Goal: Information Seeking & Learning: Learn about a topic

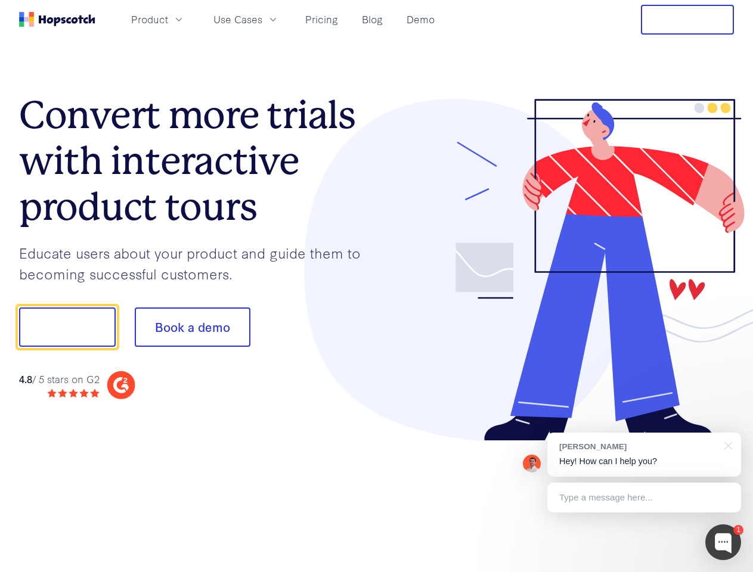
click at [377, 286] on div at bounding box center [556, 270] width 358 height 343
click at [168, 19] on span "Product" at bounding box center [149, 19] width 37 height 15
click at [262, 19] on span "Use Cases" at bounding box center [237, 19] width 49 height 15
click at [687, 20] on button "Free Trial" at bounding box center [687, 20] width 93 height 30
click at [67, 327] on button "Show me!" at bounding box center [67, 327] width 97 height 39
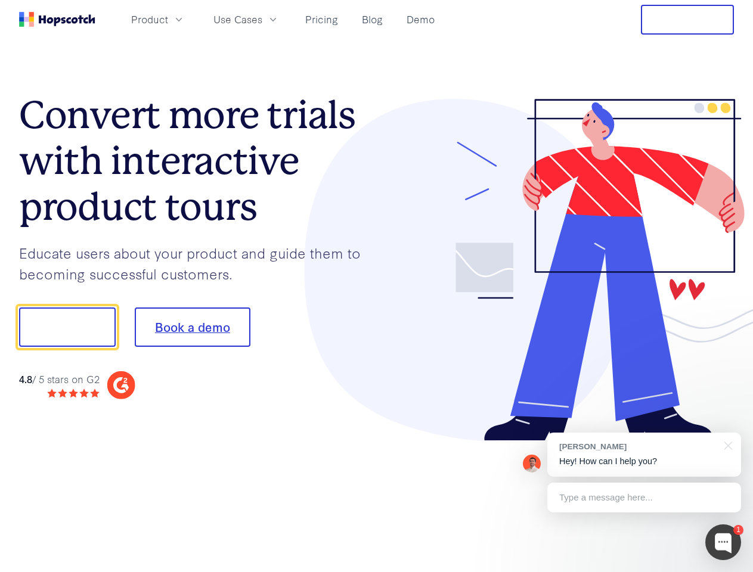
click at [192, 327] on button "Book a demo" at bounding box center [193, 327] width 116 height 39
click at [723, 542] on div at bounding box center [723, 543] width 36 height 36
click at [644, 455] on div "[PERSON_NAME] Hey! How can I help you?" at bounding box center [644, 455] width 194 height 44
click at [726, 445] on div at bounding box center [629, 406] width 224 height 238
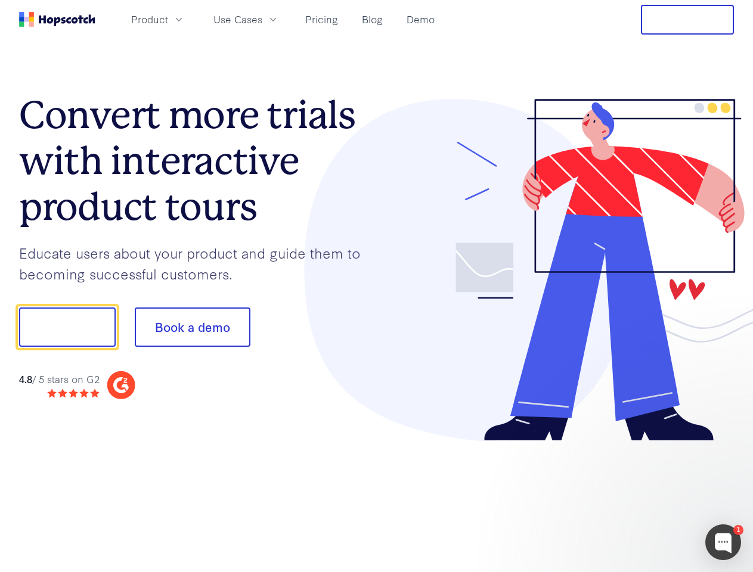
click at [644, 498] on div at bounding box center [629, 406] width 224 height 238
